Goal: Communication & Community: Answer question/provide support

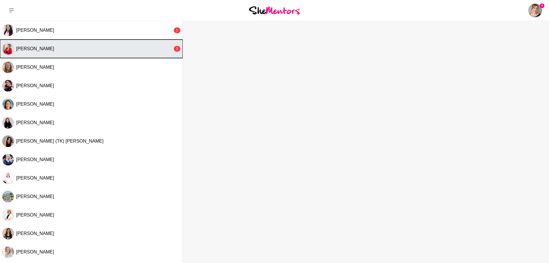
click at [99, 50] on div "[PERSON_NAME]" at bounding box center [94, 49] width 157 height 6
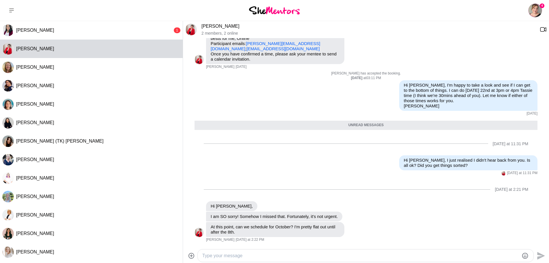
scroll to position [74, 0]
click at [392, 257] on textarea "Type your message" at bounding box center [360, 255] width 317 height 7
click at [353, 256] on textarea "Hi [PERSON_NAME], all good. Just wanted to check in and make sure all was ok." at bounding box center [360, 255] width 317 height 7
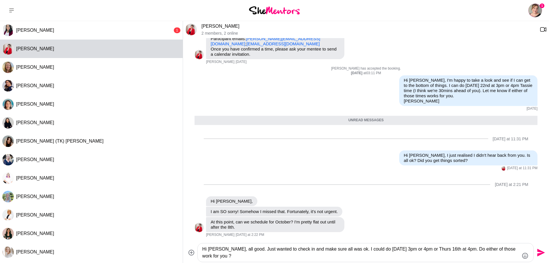
click at [339, 249] on textarea "Hi [PERSON_NAME], all good. Just wanted to check in and make sure all was ok. I…" at bounding box center [360, 252] width 317 height 14
paste textarea "[URL][DOMAIN_NAME]"
click at [287, 250] on textarea "Hi [PERSON_NAME], all good. Just wanted to check in and make sure all was ok. I…" at bounding box center [360, 252] width 317 height 14
type textarea "Hi [PERSON_NAME], all good. Just wanted to check in, and make sure all was ok. …"
click at [544, 252] on icon "Send" at bounding box center [541, 253] width 8 height 8
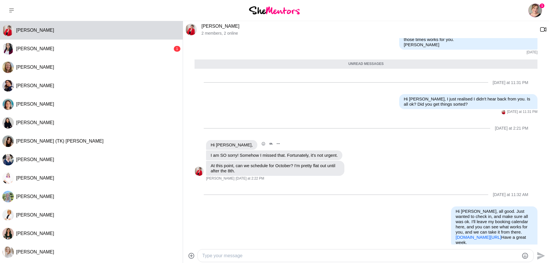
scroll to position [146, 0]
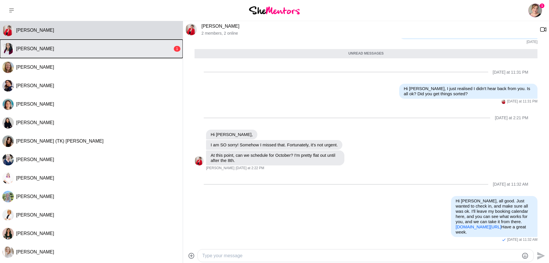
click at [124, 47] on div "[PERSON_NAME]" at bounding box center [94, 49] width 157 height 6
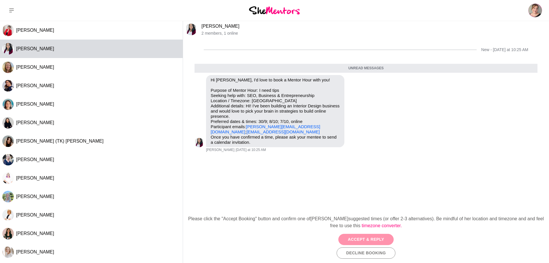
click at [383, 234] on button "Accept & Reply" at bounding box center [365, 239] width 55 height 11
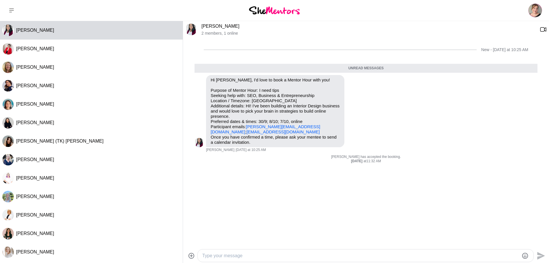
click at [303, 256] on textarea "Type your message" at bounding box center [360, 255] width 317 height 7
type textarea "h"
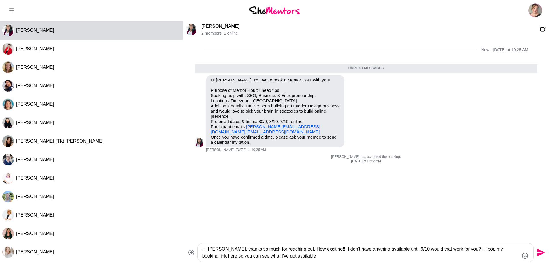
paste textarea "[URL][DOMAIN_NAME]"
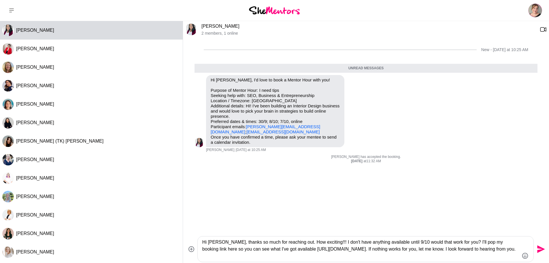
click at [492, 257] on textarea "Hi [PERSON_NAME], thanks so much for reaching out. How exciting!!! I don't have…" at bounding box center [360, 248] width 317 height 21
click at [431, 258] on textarea "Hi [PERSON_NAME], thanks so much for reaching out. How exciting!!! I don't have…" at bounding box center [360, 248] width 317 height 21
type textarea "Hi [PERSON_NAME], thanks so much for reaching out. How exciting!!! I don't have…"
click at [537, 252] on icon "Send" at bounding box center [541, 249] width 8 height 8
